Goal: Information Seeking & Learning: Learn about a topic

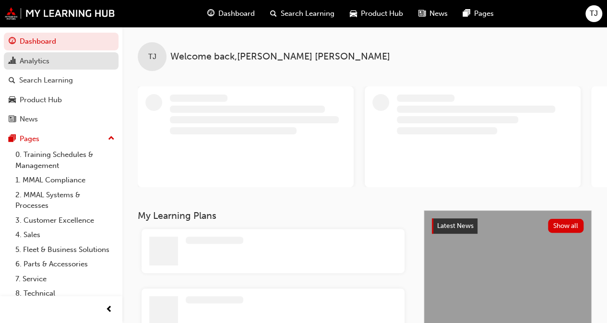
click at [35, 58] on div "Analytics" at bounding box center [35, 61] width 30 height 11
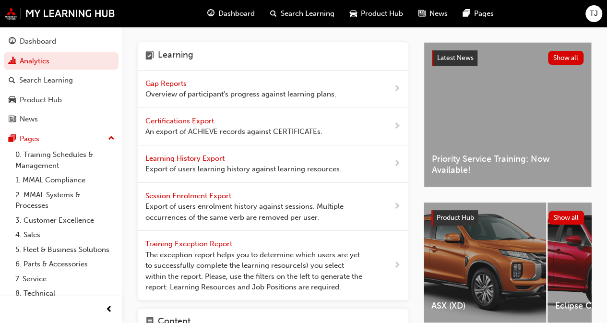
click at [176, 80] on span "Gap Reports" at bounding box center [166, 83] width 43 height 9
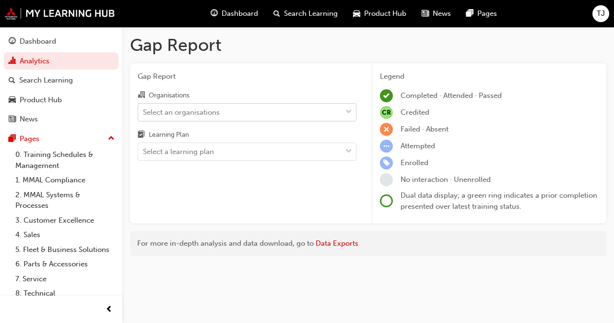
click at [181, 114] on div "Select an organisations" at bounding box center [181, 111] width 77 height 11
click at [144, 114] on input "Organisations Select an organisations" at bounding box center [143, 111] width 1 height 8
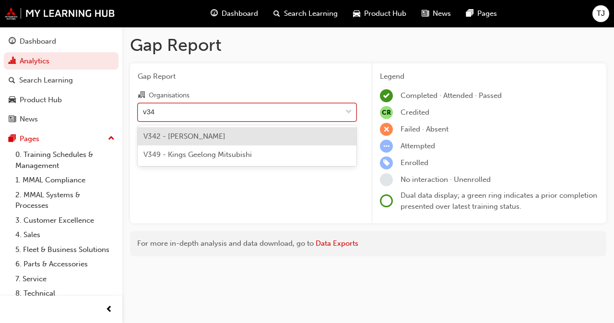
type input "v342"
click at [180, 136] on span "V342 - Ralph D'silva Mitsubishi" at bounding box center [184, 136] width 82 height 9
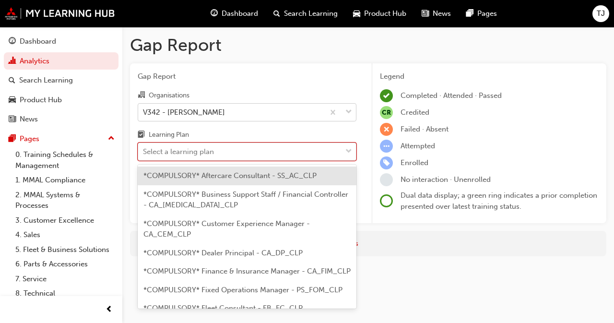
click at [184, 154] on div "Select a learning plan" at bounding box center [178, 151] width 71 height 11
click at [144, 154] on input "Learning Plan option *COMPULSORY* Aftercare Consultant - SS_AC_CLP focused, 1 o…" at bounding box center [143, 151] width 1 height 8
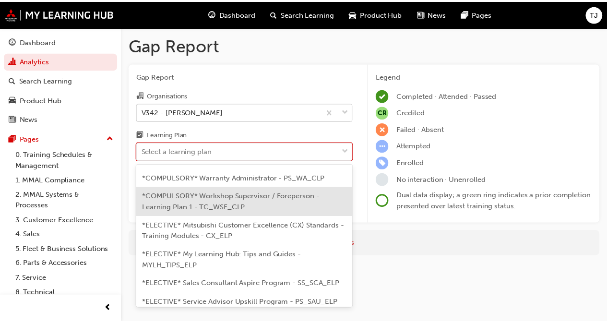
scroll to position [384, 0]
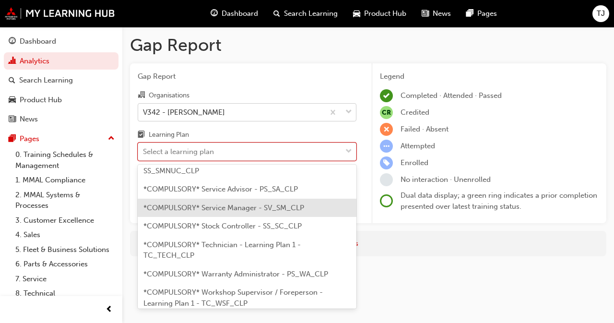
click at [197, 212] on span "*COMPULSORY* Service Manager - SV_SM_CLP" at bounding box center [223, 207] width 161 height 9
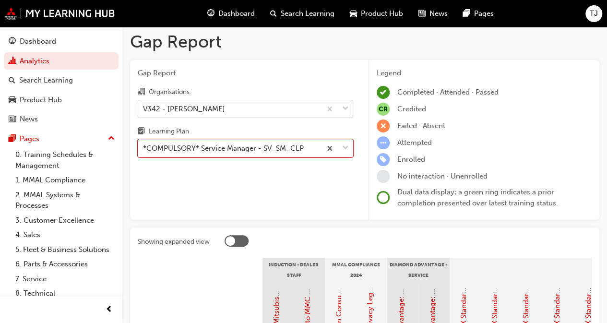
scroll to position [3, 0]
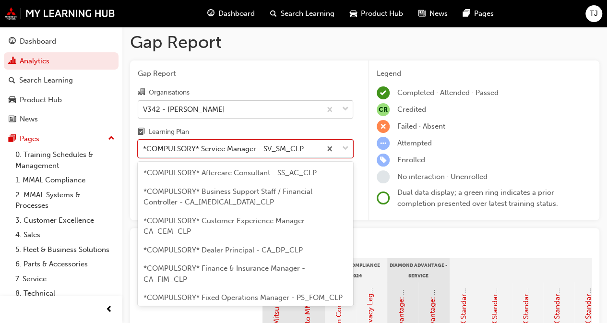
click at [203, 148] on div "*COMPULSORY* Service Manager - SV_SM_CLP" at bounding box center [223, 148] width 161 height 11
click at [144, 148] on input "Learning Plan option *COMPULSORY* Service Manager - SV_SM_CLP, selected. option…" at bounding box center [143, 148] width 1 height 8
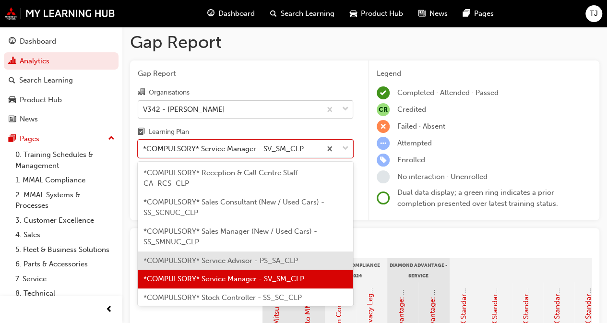
click at [192, 265] on span "*COMPULSORY* Service Advisor - PS_SA_CLP" at bounding box center [220, 260] width 154 height 9
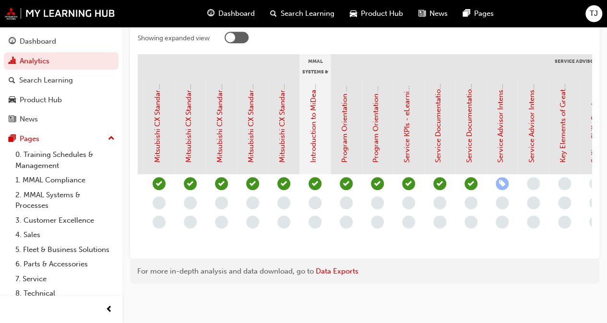
scroll to position [0, 738]
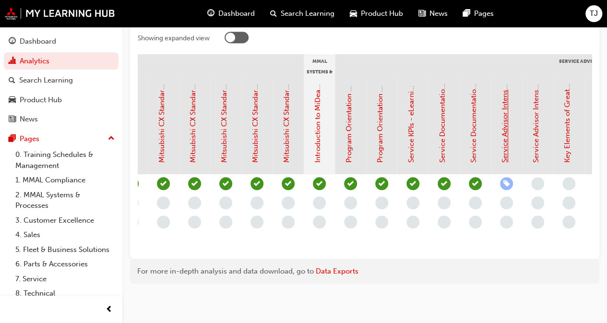
click at [504, 140] on link "Service Advisor Intensive - Face to Face Instructor Led Training (Service Advis…" at bounding box center [504, 5] width 9 height 316
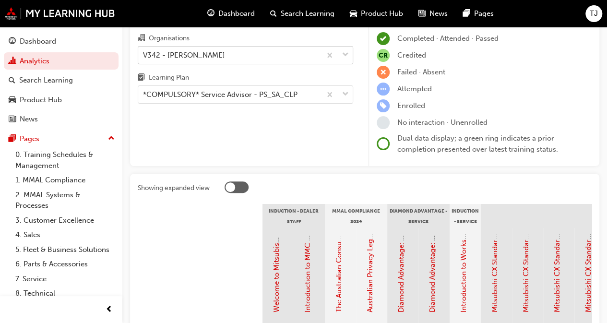
scroll to position [0, 0]
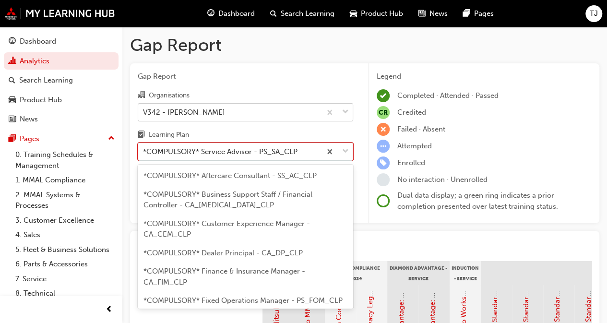
click at [207, 154] on div "*COMPULSORY* Service Advisor - PS_SA_CLP" at bounding box center [220, 151] width 154 height 11
click at [144, 154] on input "Learning Plan option *COMPULSORY* Service Advisor - PS_SA_CLP, selected. option…" at bounding box center [143, 151] width 1 height 8
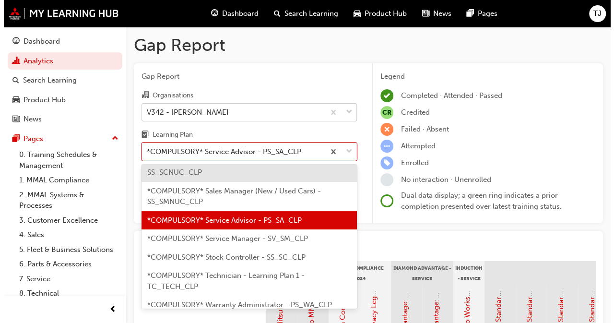
scroll to position [419, 0]
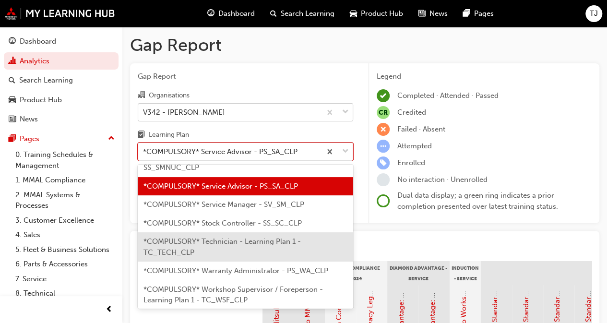
click at [205, 247] on span "*COMPULSORY* Technician - Learning Plan 1 - TC_TECH_CLP" at bounding box center [221, 247] width 157 height 20
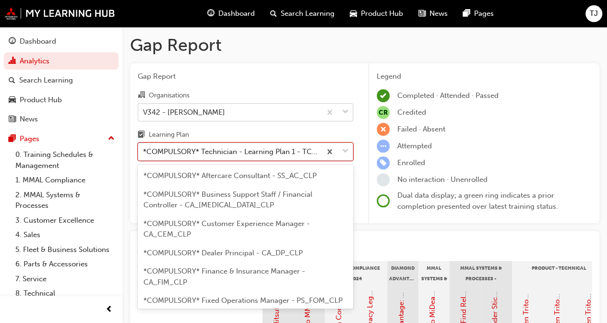
click at [215, 154] on div "*COMPULSORY* Technician - Learning Plan 1 - TC_TECH_CLP" at bounding box center [232, 151] width 179 height 11
click at [144, 154] on input "Learning Plan option *COMPULSORY* Technician - Learning Plan 1 - TC_TECH_CLP, s…" at bounding box center [143, 151] width 1 height 8
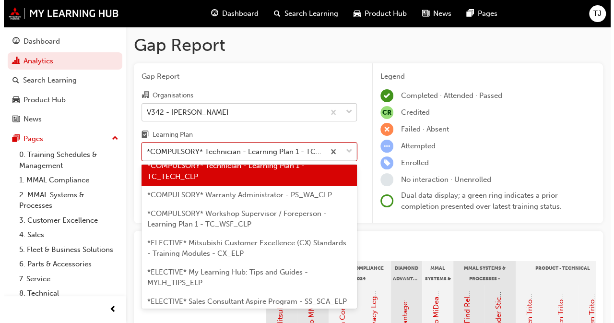
scroll to position [537, 0]
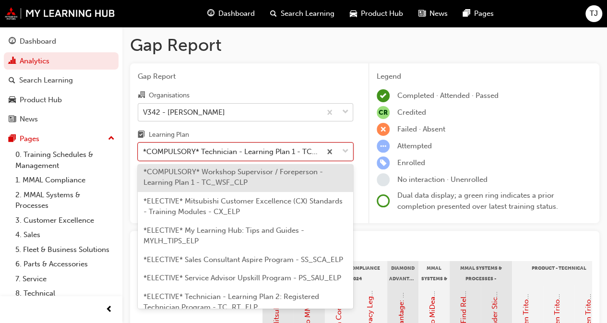
click at [217, 188] on div "*COMPULSORY* Workshop Supervisor / Foreperson - Learning Plan 1 - TC_WSF_CLP" at bounding box center [245, 177] width 215 height 29
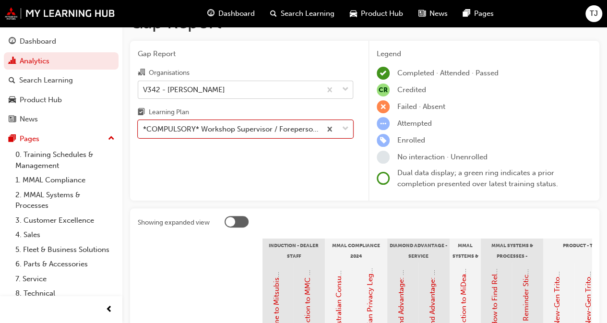
scroll to position [22, 0]
click at [205, 131] on div "*COMPULSORY* Workshop Supervisor / Foreperson - Learning Plan 1 - TC_WSF_CLP" at bounding box center [232, 129] width 179 height 11
click at [144, 131] on input "Learning Plan option *COMPULSORY* Workshop Supervisor / Foreperson - Learning P…" at bounding box center [143, 129] width 1 height 8
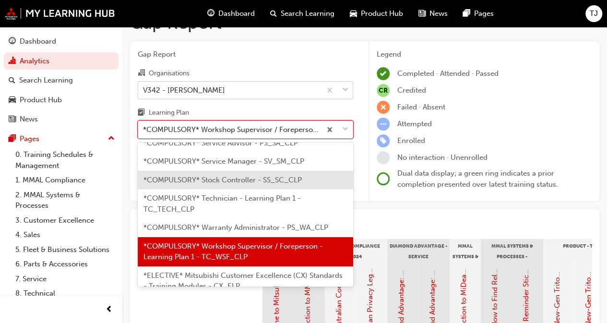
scroll to position [488, 0]
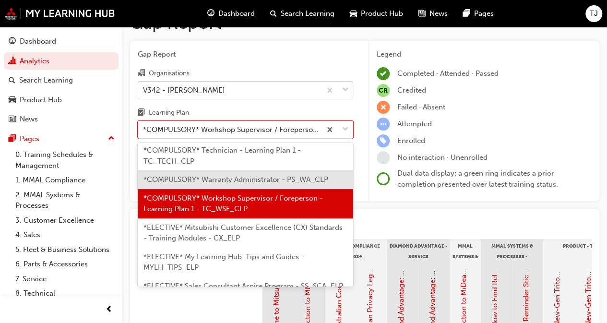
click at [213, 184] on span "*COMPULSORY* Warranty Administrator - PS_WA_CLP" at bounding box center [235, 179] width 185 height 9
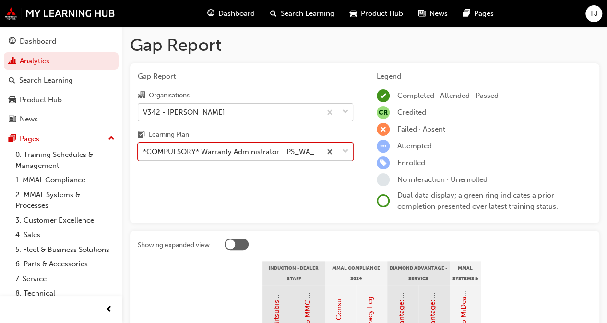
click at [199, 151] on div "*COMPULSORY* Warranty Administrator - PS_WA_CLP" at bounding box center [232, 151] width 179 height 11
click at [144, 151] on input "Learning Plan option *COMPULSORY* Warranty Administrator - PS_WA_CLP, selected.…" at bounding box center [143, 151] width 1 height 8
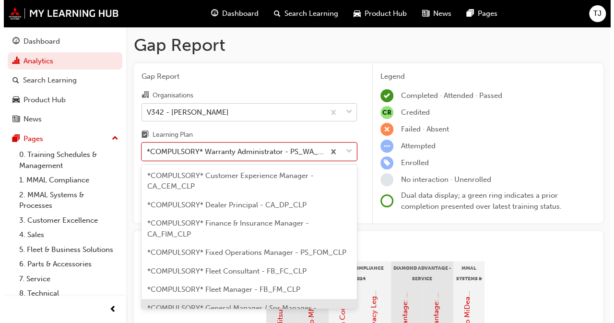
scroll to position [96, 0]
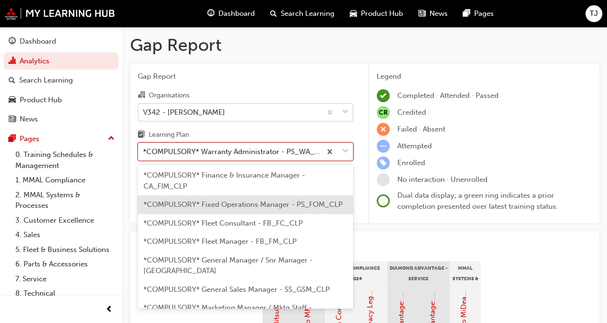
click at [209, 205] on span "*COMPULSORY* Fixed Operations Manager - PS_FOM_CLP" at bounding box center [242, 204] width 199 height 9
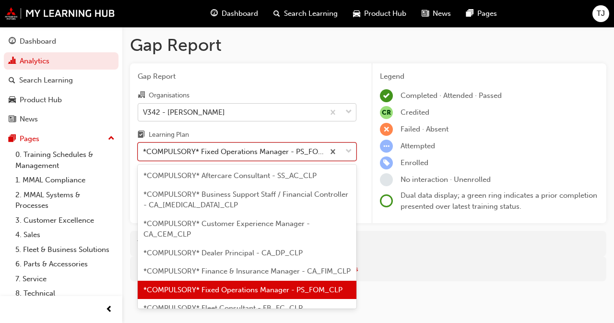
click at [203, 147] on div "*COMPULSORY* Fixed Operations Manager - PS_FOM_CLP" at bounding box center [234, 151] width 182 height 11
click at [144, 147] on input "Learning Plan option *COMPULSORY* Fixed Operations Manager - PS_FOM_CLP, select…" at bounding box center [143, 151] width 1 height 8
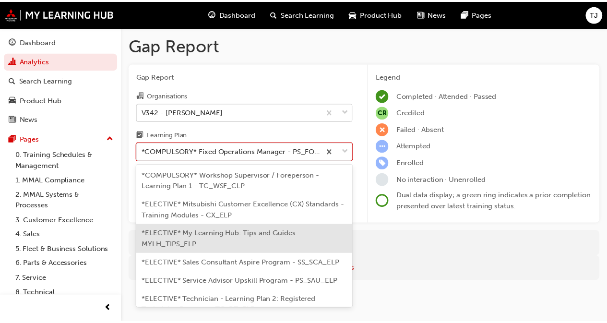
scroll to position [487, 0]
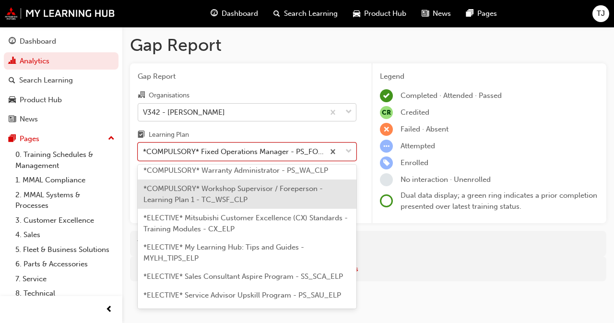
click at [224, 209] on div "*COMPULSORY* Workshop Supervisor / Foreperson - Learning Plan 1 - TC_WSF_CLP" at bounding box center [247, 193] width 219 height 29
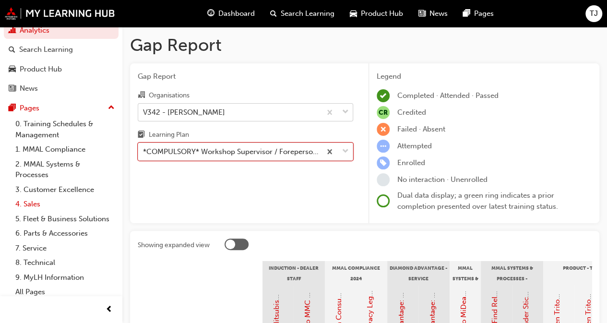
scroll to position [45, 0]
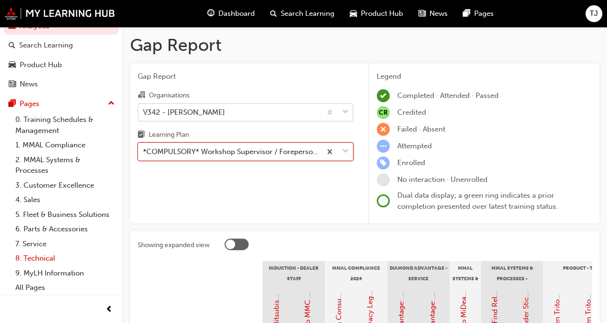
click at [38, 259] on link "8. Technical" at bounding box center [65, 258] width 107 height 15
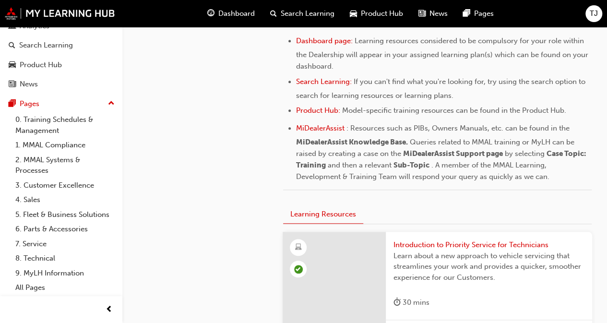
scroll to position [480, 0]
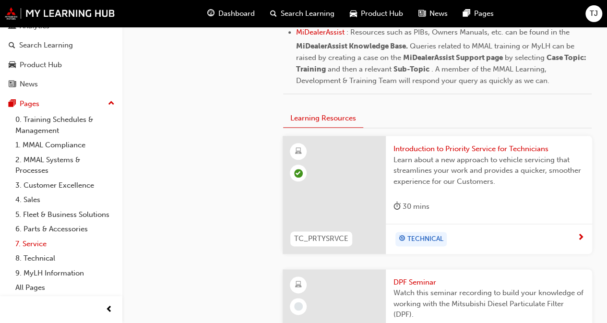
click at [29, 245] on link "7. Service" at bounding box center [65, 243] width 107 height 15
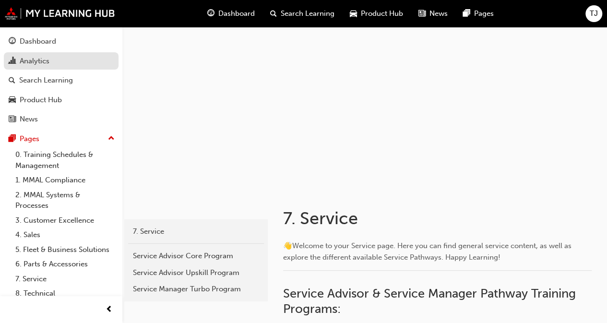
click at [44, 61] on div "Analytics" at bounding box center [35, 61] width 30 height 11
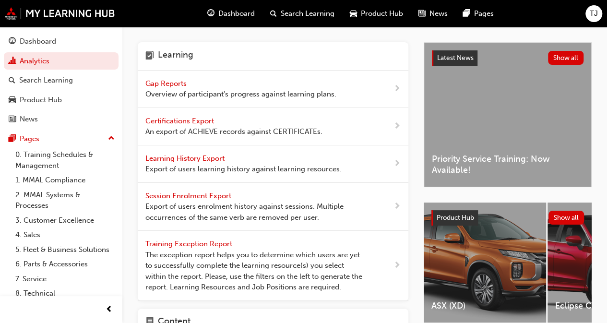
click at [179, 90] on span "Overview of participant's progress against learning plans." at bounding box center [240, 94] width 191 height 11
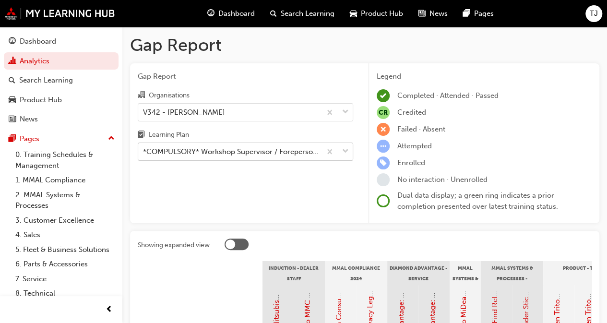
click at [220, 151] on div "*COMPULSORY* Workshop Supervisor / Foreperson - Learning Plan 1 - TC_WSF_CLP" at bounding box center [232, 151] width 179 height 11
click at [144, 151] on input "Learning Plan *COMPULSORY* Workshop Supervisor / Foreperson - Learning Plan 1 -…" at bounding box center [143, 151] width 1 height 8
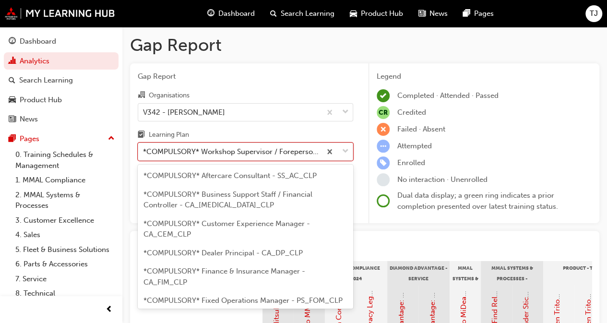
scroll to position [440, 0]
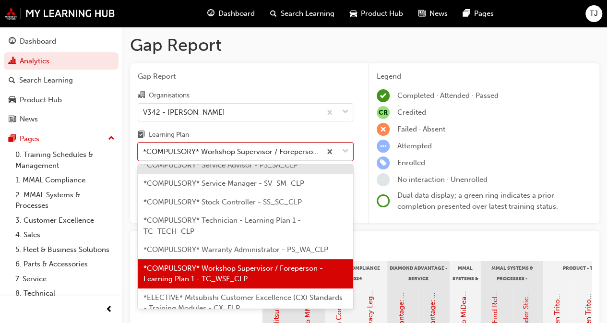
click at [222, 175] on div "*COMPULSORY* Service Advisor - PS_SA_CLP" at bounding box center [245, 165] width 215 height 19
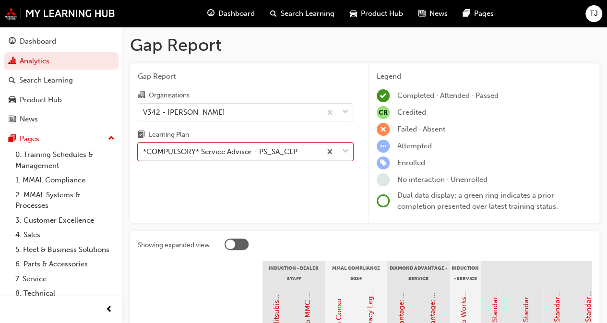
scroll to position [144, 0]
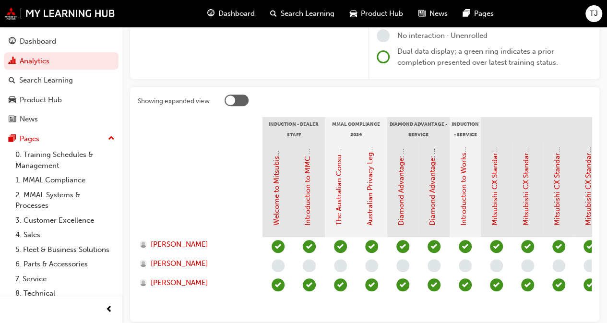
click at [201, 188] on div at bounding box center [200, 189] width 125 height 96
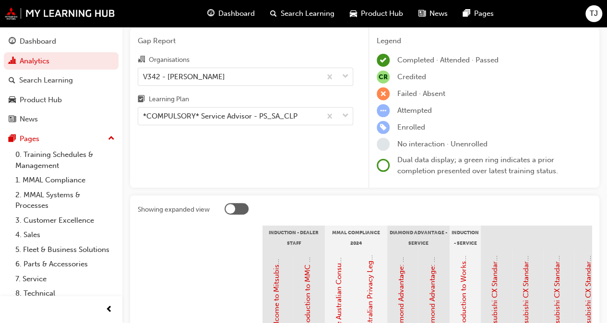
scroll to position [0, 0]
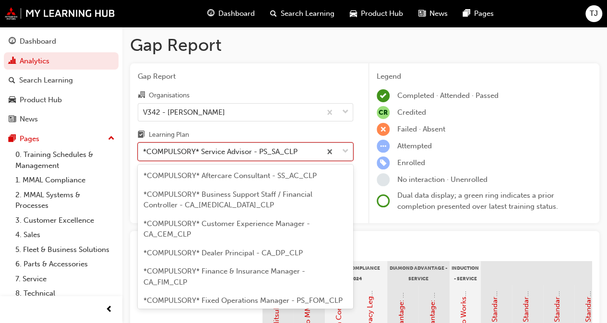
click at [182, 150] on div "*COMPULSORY* Service Advisor - PS_SA_CLP" at bounding box center [220, 151] width 154 height 11
click at [144, 150] on input "Learning Plan option *COMPULSORY* Service Advisor - PS_SA_CLP, selected. option…" at bounding box center [143, 151] width 1 height 8
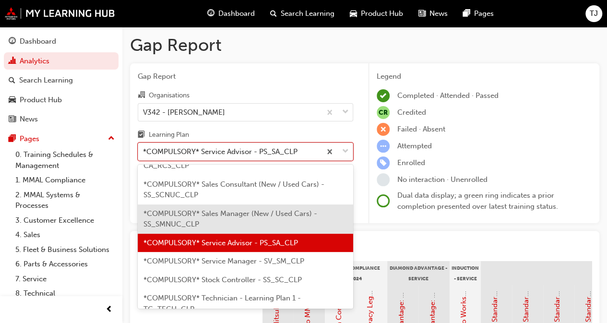
scroll to position [419, 0]
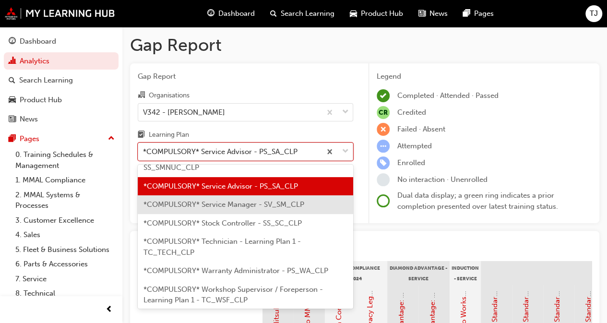
click at [191, 209] on span "*COMPULSORY* Service Manager - SV_SM_CLP" at bounding box center [223, 204] width 161 height 9
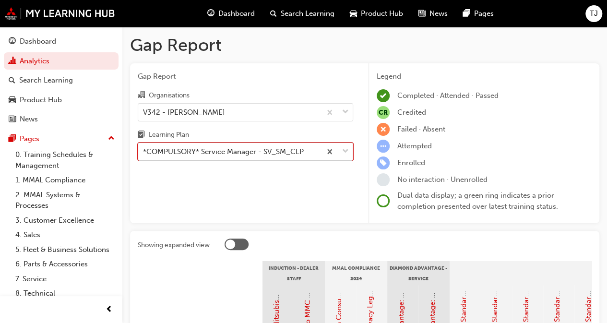
click at [188, 146] on div "*COMPULSORY* Service Manager - SV_SM_CLP" at bounding box center [223, 151] width 161 height 11
click at [144, 147] on input "Learning Plan option *COMPULSORY* Service Manager - SV_SM_CLP, selected. 0 resu…" at bounding box center [143, 151] width 1 height 8
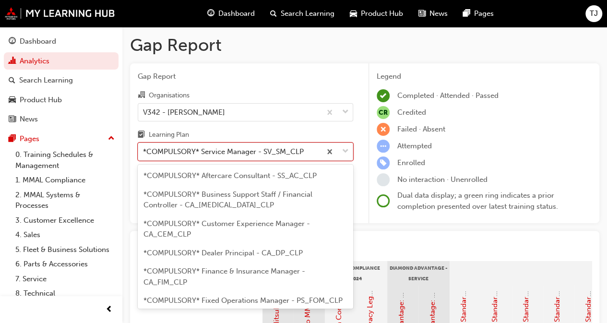
scroll to position [342, 0]
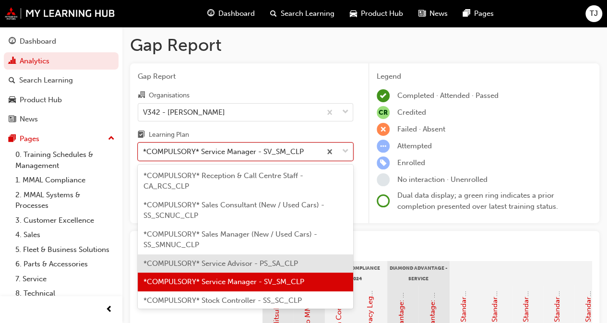
click at [200, 265] on div "*COMPULSORY* Service Advisor - PS_SA_CLP" at bounding box center [245, 263] width 215 height 19
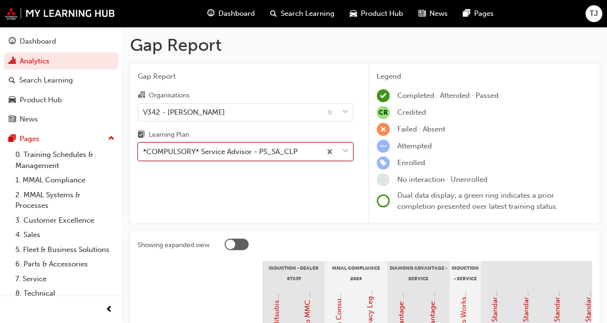
click at [206, 149] on div "*COMPULSORY* Service Advisor - PS_SA_CLP" at bounding box center [220, 151] width 154 height 11
click at [144, 149] on input "Learning Plan option *COMPULSORY* Service Advisor - PS_SA_CLP, selected. 0 resu…" at bounding box center [143, 151] width 1 height 8
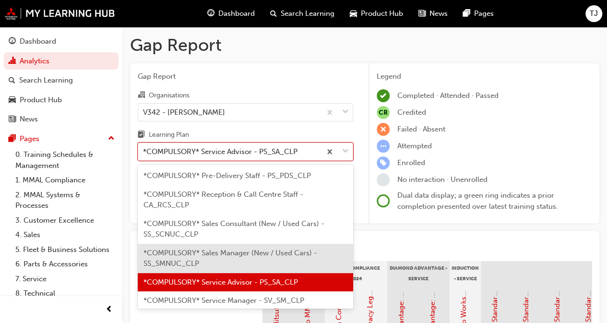
scroll to position [371, 0]
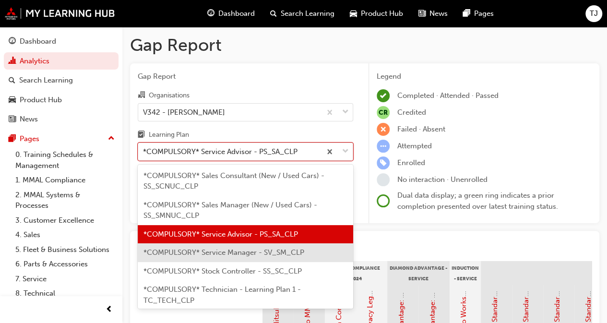
click at [198, 257] on span "*COMPULSORY* Service Manager - SV_SM_CLP" at bounding box center [223, 252] width 161 height 9
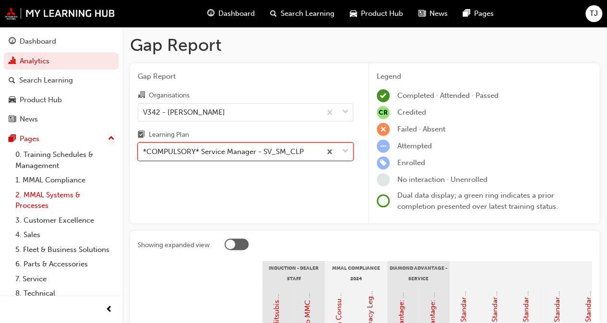
scroll to position [45, 0]
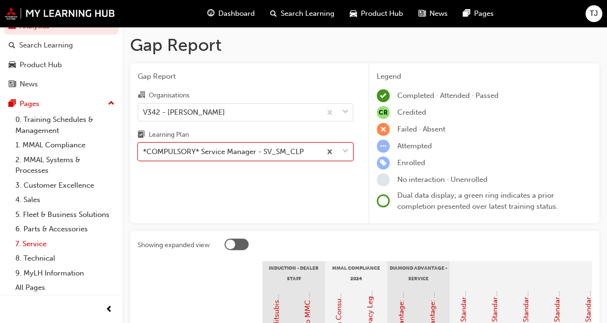
click at [43, 241] on link "7. Service" at bounding box center [65, 243] width 107 height 15
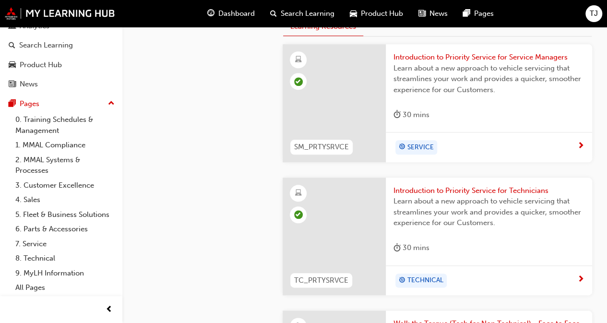
scroll to position [336, 0]
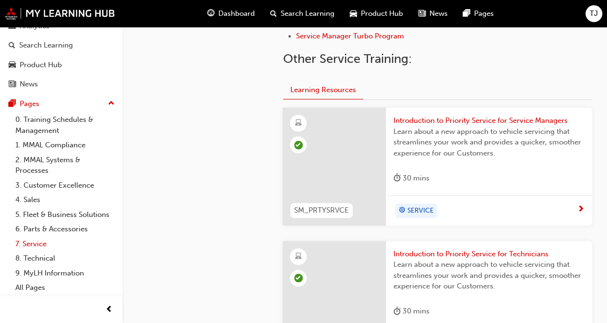
click at [30, 247] on link "7. Service" at bounding box center [65, 243] width 107 height 15
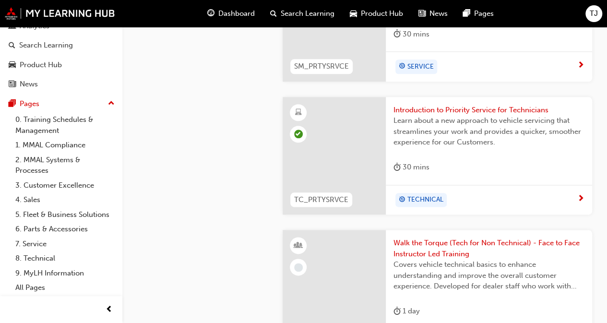
scroll to position [528, 0]
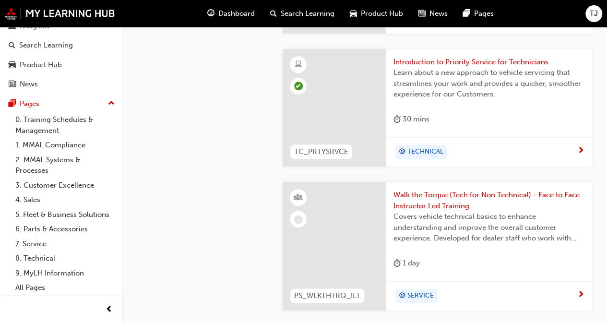
click at [442, 200] on span "Walk the Torque (Tech for Non Technical) - Face to Face Instructor Led Training" at bounding box center [488, 200] width 191 height 22
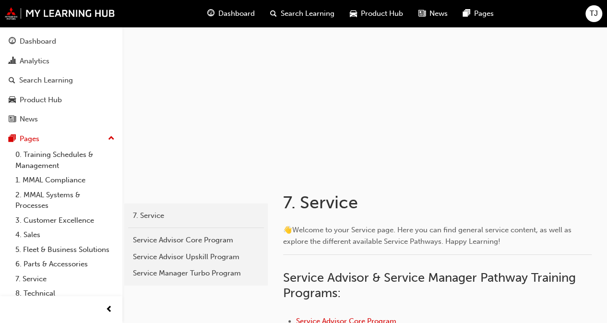
scroll to position [0, 0]
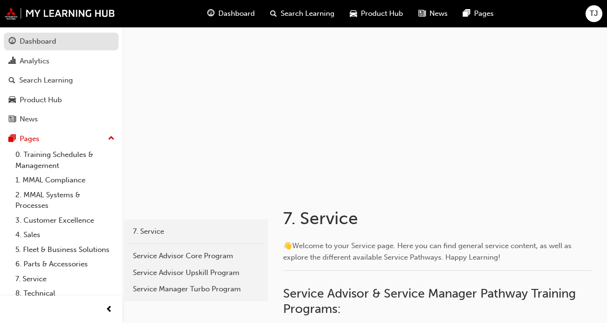
click at [37, 45] on div "Dashboard" at bounding box center [38, 41] width 36 height 11
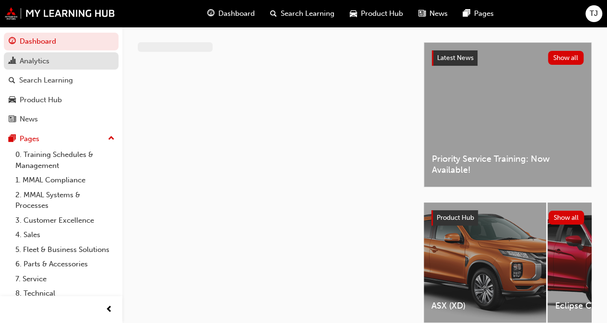
click at [32, 64] on div "Analytics" at bounding box center [35, 61] width 30 height 11
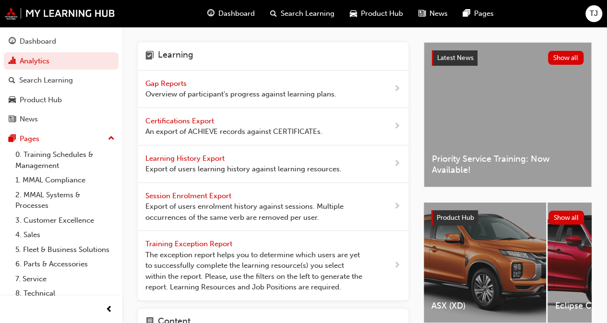
click at [177, 85] on span "Gap Reports" at bounding box center [166, 83] width 43 height 9
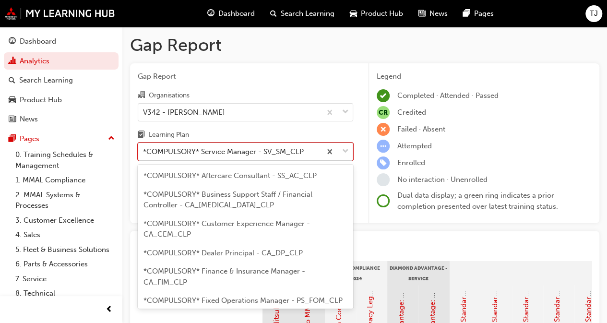
click at [200, 155] on div "*COMPULSORY* Service Manager - SV_SM_CLP" at bounding box center [223, 151] width 161 height 11
click at [144, 155] on input "Learning Plan option *COMPULSORY* Service Manager - SV_SM_CLP focused, 20 of 33…" at bounding box center [143, 151] width 1 height 8
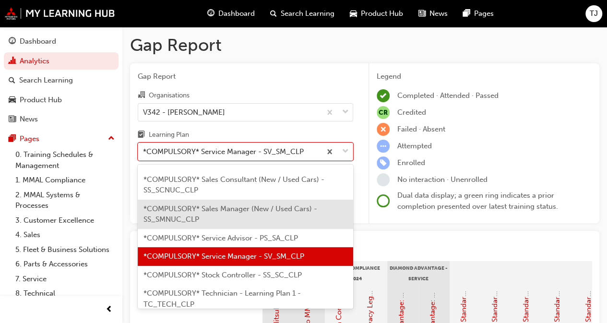
scroll to position [438, 0]
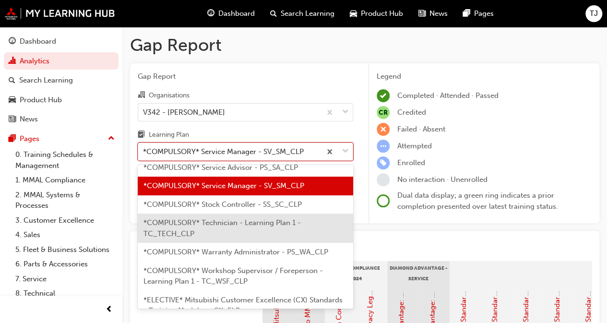
click at [216, 233] on span "*COMPULSORY* Technician - Learning Plan 1 - TC_TECH_CLP" at bounding box center [221, 228] width 157 height 20
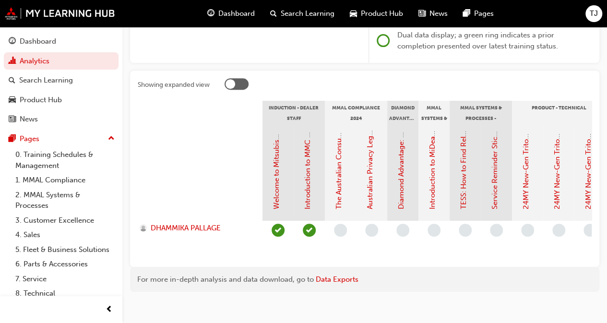
scroll to position [176, 0]
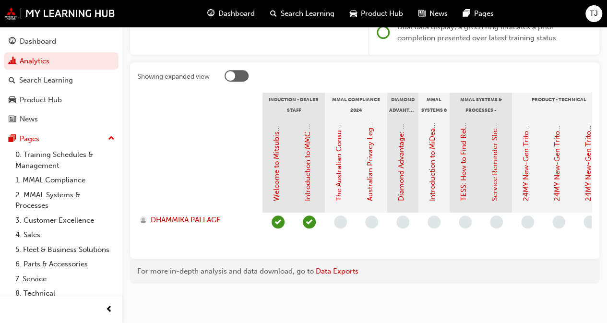
click at [207, 164] on div at bounding box center [200, 165] width 125 height 96
